Goal: Task Accomplishment & Management: Use online tool/utility

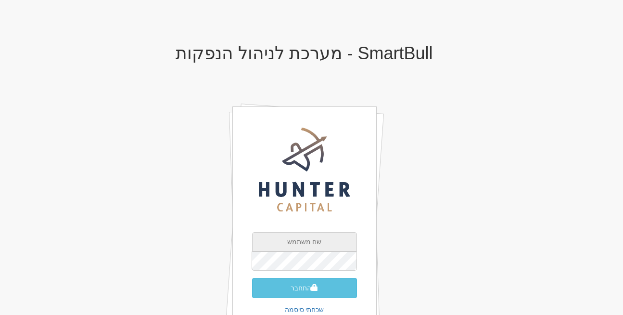
type input "rona@smartbull.co.il"
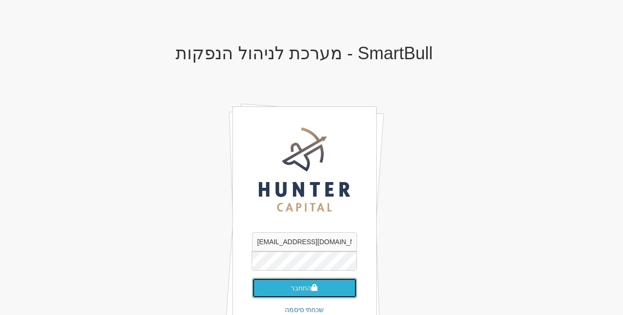
click at [292, 286] on button "התחבר" at bounding box center [304, 288] width 105 height 20
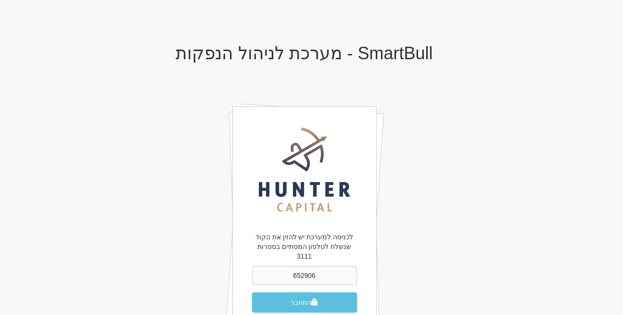
type input "652906"
click at [292, 292] on button "התחבר" at bounding box center [304, 302] width 105 height 20
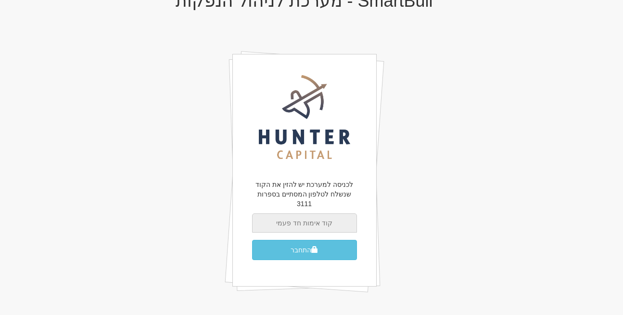
click at [308, 213] on input "text" at bounding box center [304, 222] width 105 height 19
click at [233, 210] on div "לכניסה למערכת יש להזין את הקוד שנשלח לטלפון המסתיים בספרות 3111 התחבר" at bounding box center [304, 170] width 144 height 232
click at [292, 217] on input "text" at bounding box center [304, 222] width 105 height 19
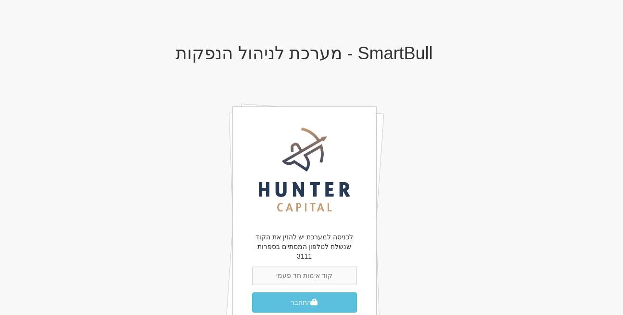
scroll to position [52, 0]
click at [312, 266] on input "652906" at bounding box center [304, 275] width 105 height 19
type input "402391"
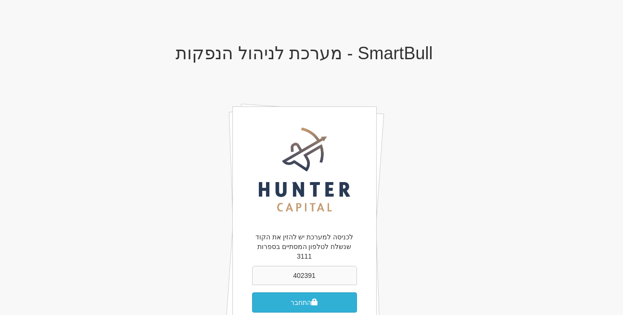
click at [301, 292] on button "התחבר" at bounding box center [304, 302] width 105 height 20
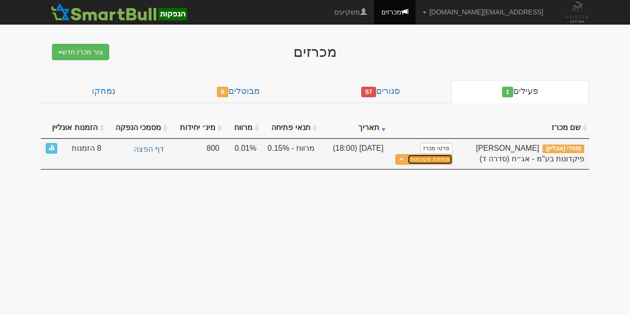
click at [430, 156] on button "פתיחת מעטפות" at bounding box center [429, 159] width 45 height 11
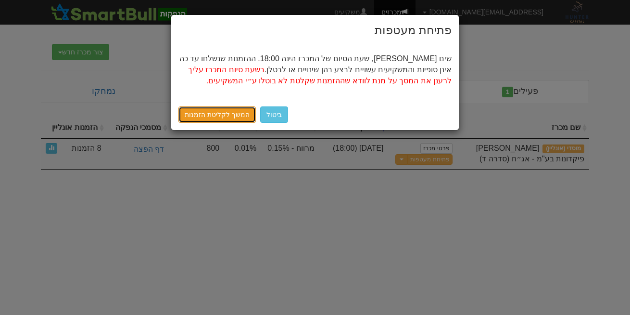
click at [232, 113] on link "המשך לקליטת הזמנות" at bounding box center [216, 114] width 77 height 16
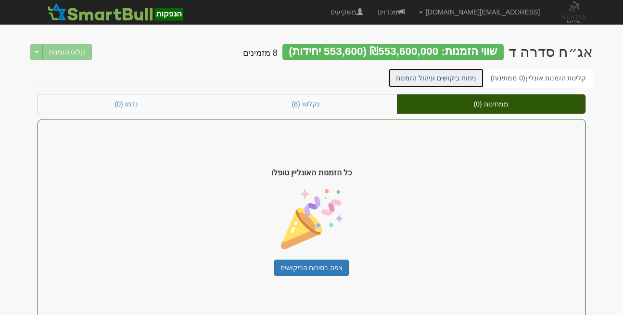
click at [433, 78] on link "ניתוח ביקושים וניהול הזמנות" at bounding box center [436, 78] width 96 height 20
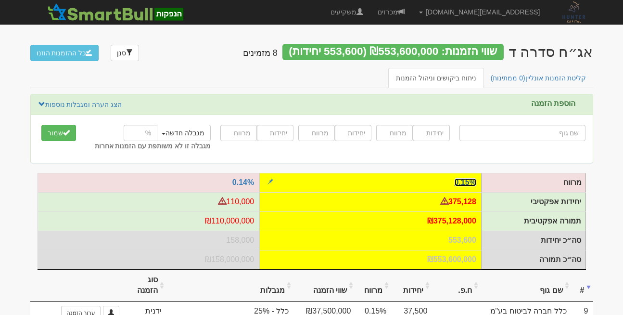
click at [470, 178] on link "0.15%" at bounding box center [466, 182] width 22 height 8
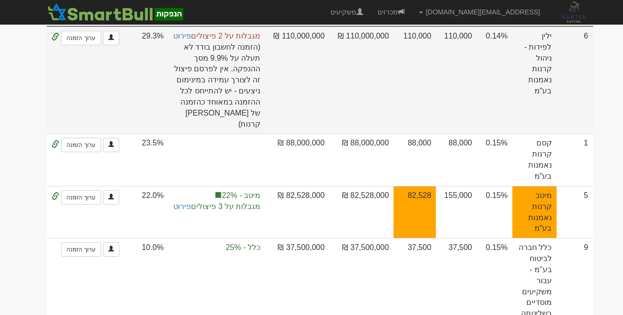
scroll to position [192, 0]
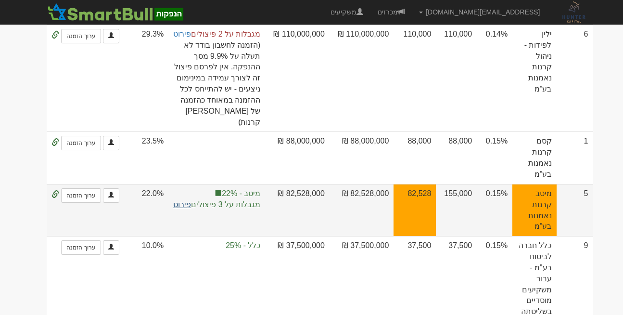
click at [191, 200] on link "פירוט" at bounding box center [182, 204] width 18 height 8
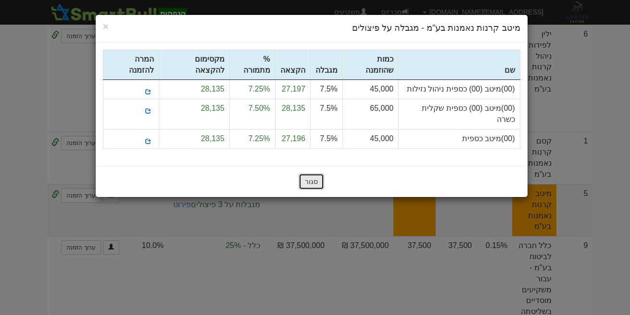
click at [308, 173] on button "סגור" at bounding box center [311, 181] width 25 height 16
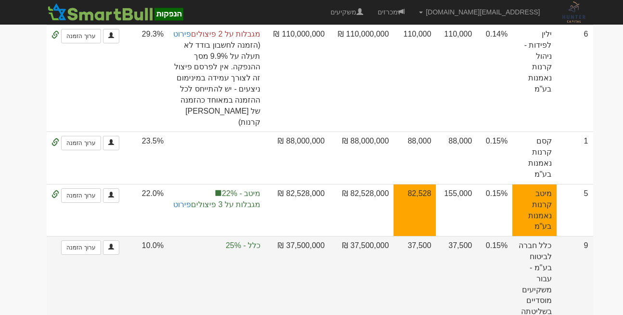
scroll to position [0, 0]
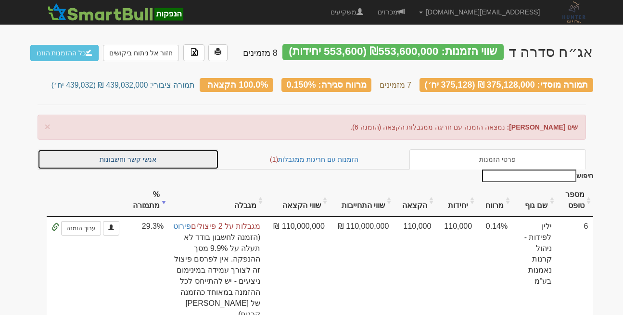
click at [118, 152] on link "אנשי קשר וחשבונות" at bounding box center [129, 159] width 182 height 20
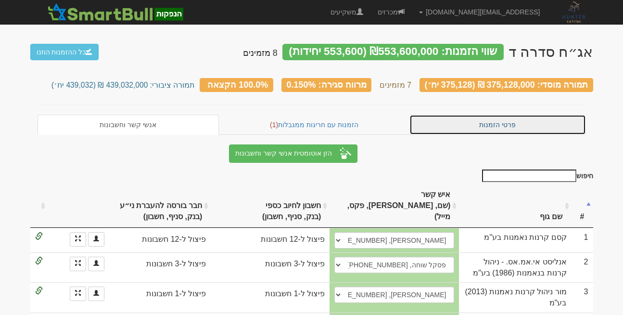
click at [494, 118] on link "פרטי הזמנות" at bounding box center [497, 124] width 177 height 20
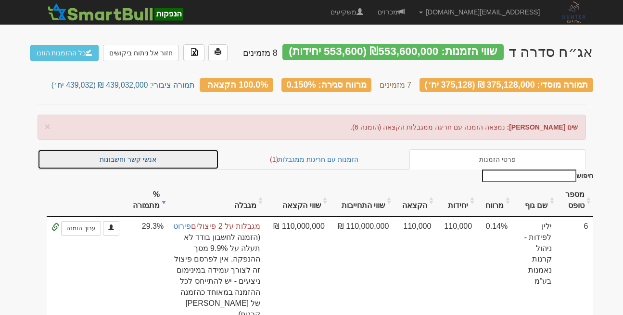
click at [108, 156] on link "אנשי קשר וחשבונות" at bounding box center [129, 159] width 182 height 20
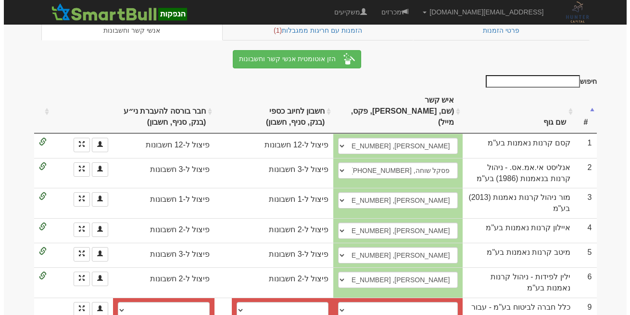
scroll to position [101, 0]
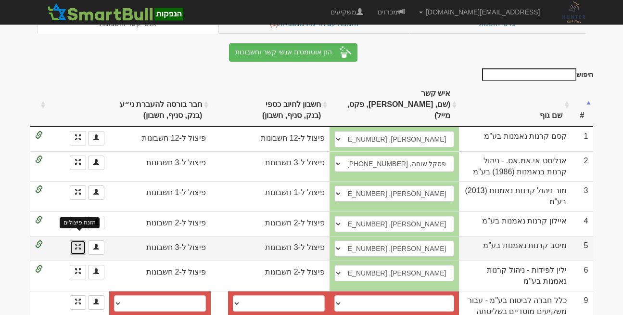
click at [77, 243] on span at bounding box center [78, 246] width 6 height 6
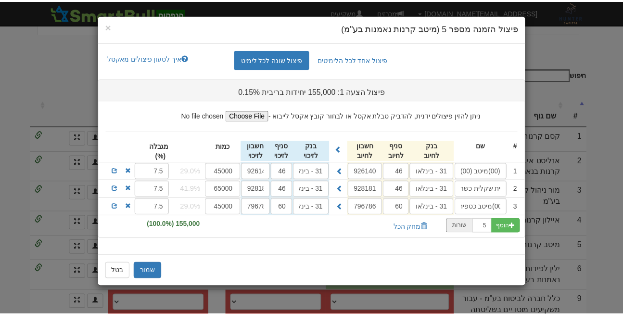
scroll to position [0, -50]
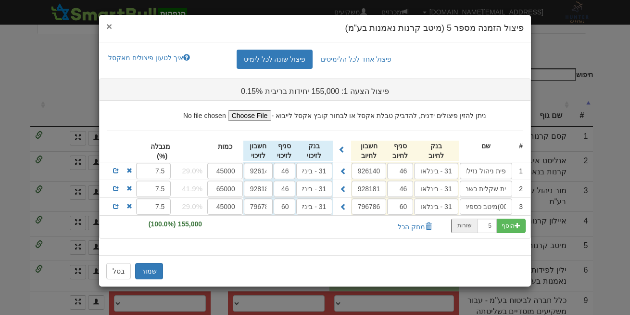
click at [108, 26] on span "×" at bounding box center [109, 26] width 6 height 11
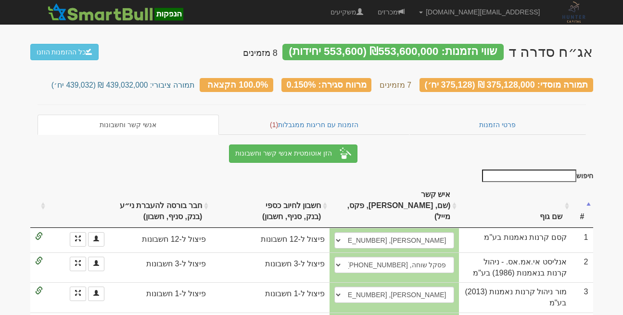
scroll to position [101, 0]
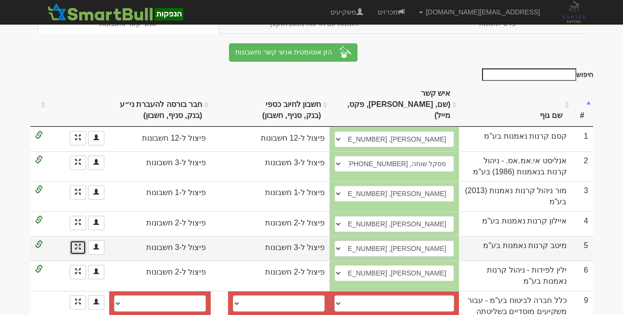
click at [81, 240] on link at bounding box center [78, 247] width 16 height 14
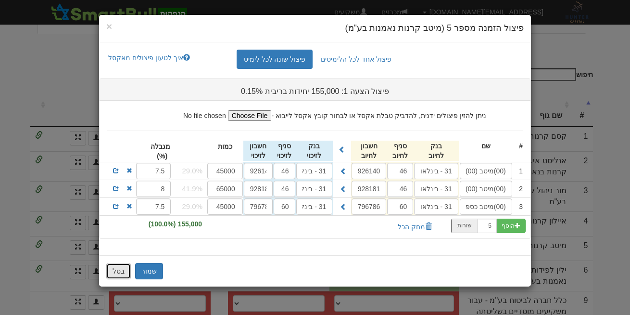
click at [111, 269] on button "בטל" at bounding box center [118, 271] width 25 height 16
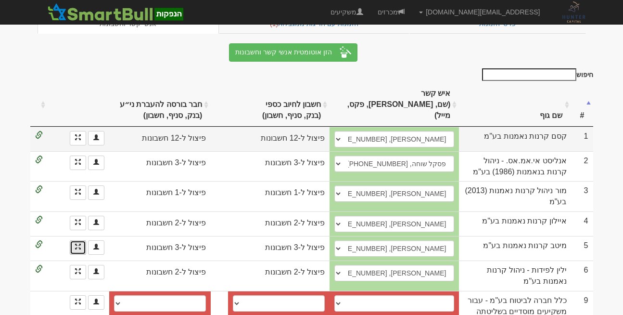
scroll to position [0, 0]
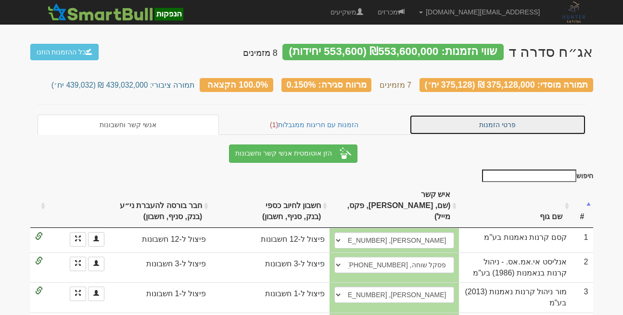
click at [497, 120] on link "פרטי הזמנות" at bounding box center [497, 124] width 177 height 20
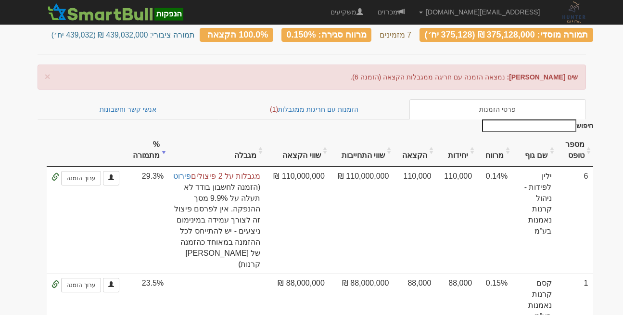
scroll to position [41, 0]
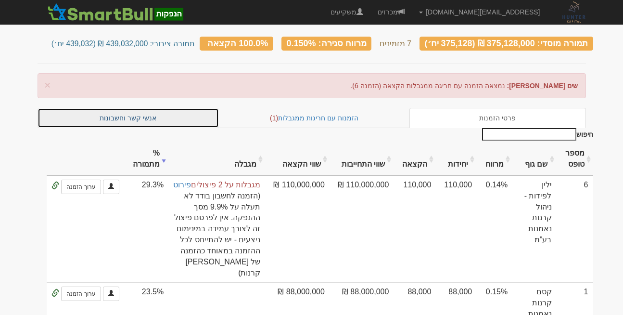
click at [105, 110] on link "אנשי קשר וחשבונות" at bounding box center [129, 118] width 182 height 20
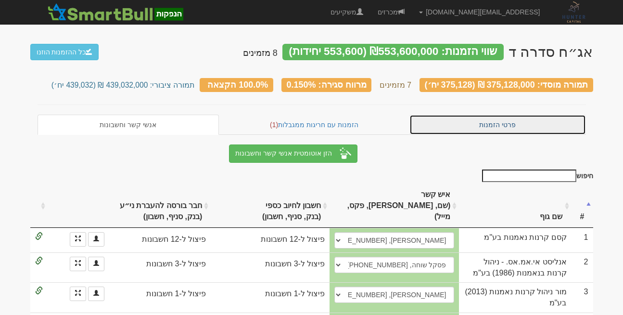
click at [508, 123] on link "פרטי הזמנות" at bounding box center [497, 124] width 177 height 20
